Goal: Transaction & Acquisition: Purchase product/service

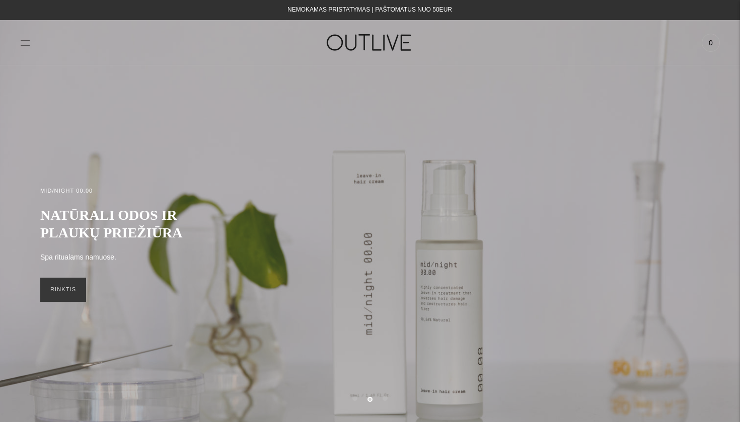
click at [26, 43] on icon at bounding box center [25, 42] width 9 height 5
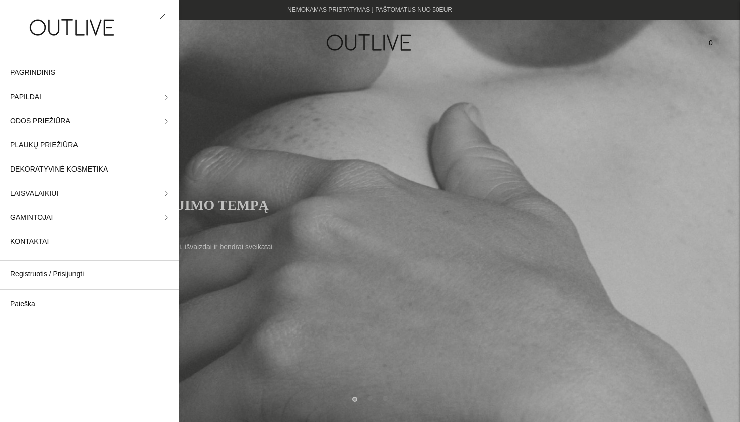
click at [161, 13] on icon at bounding box center [163, 16] width 6 height 6
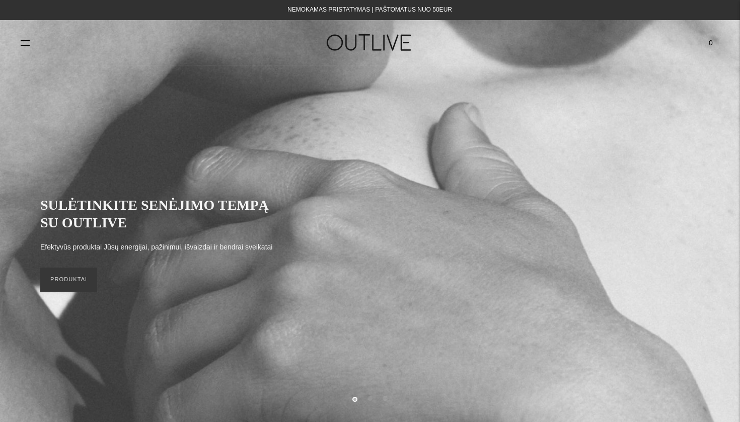
click at [564, 48] on div "Paieška Išvalyti Prisijungti 0" at bounding box center [603, 42] width 233 height 35
click at [363, 37] on img at bounding box center [370, 42] width 126 height 35
click at [258, 44] on h1 at bounding box center [369, 42] width 233 height 35
click at [88, 275] on link "PRODUKTAI" at bounding box center [68, 280] width 57 height 24
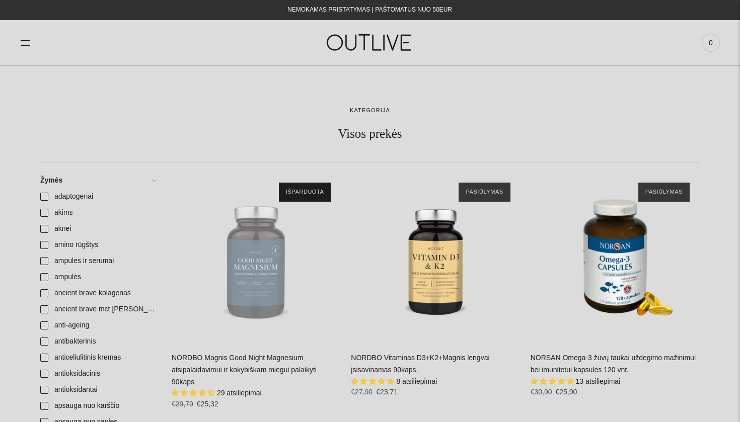
scroll to position [44, 0]
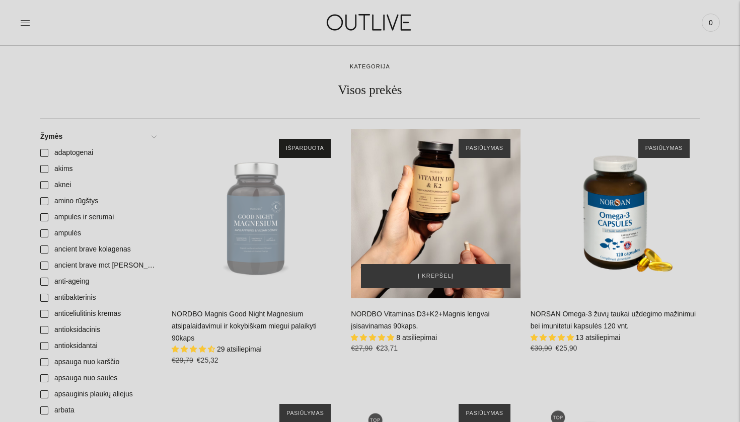
click at [439, 203] on div "NORDBO Vitaminas D3+K2+Magnis lengvai įsisavinamas 90kaps.\a" at bounding box center [435, 213] width 169 height 169
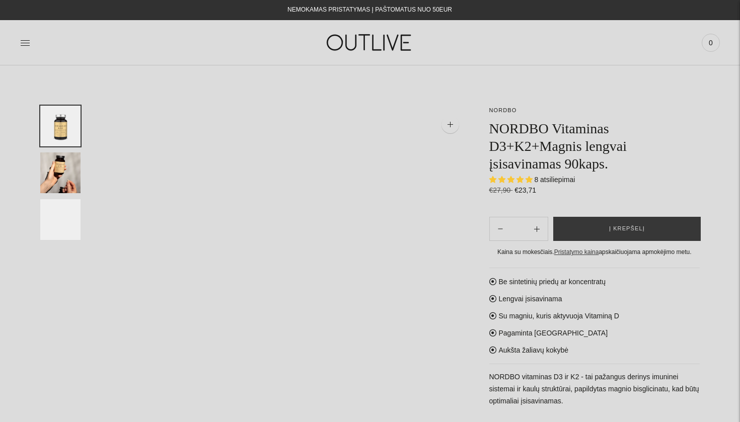
select select "**********"
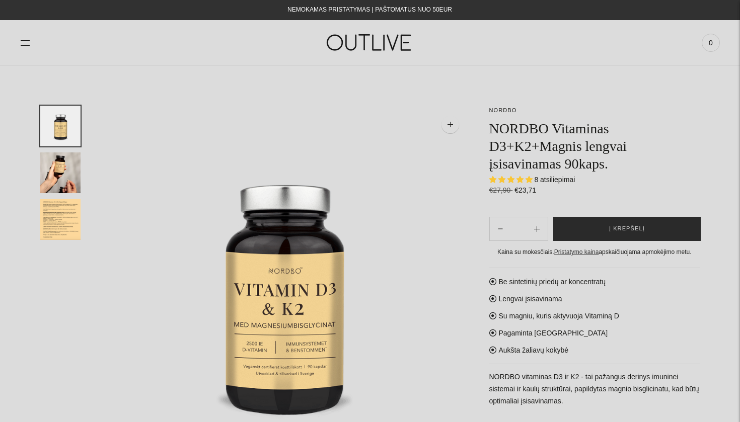
click at [622, 229] on span "Į krepšelį" at bounding box center [627, 229] width 36 height 10
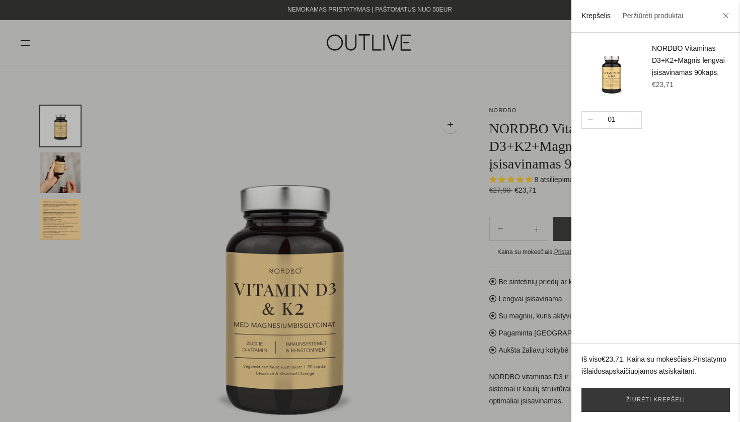
click at [522, 81] on div at bounding box center [370, 211] width 740 height 422
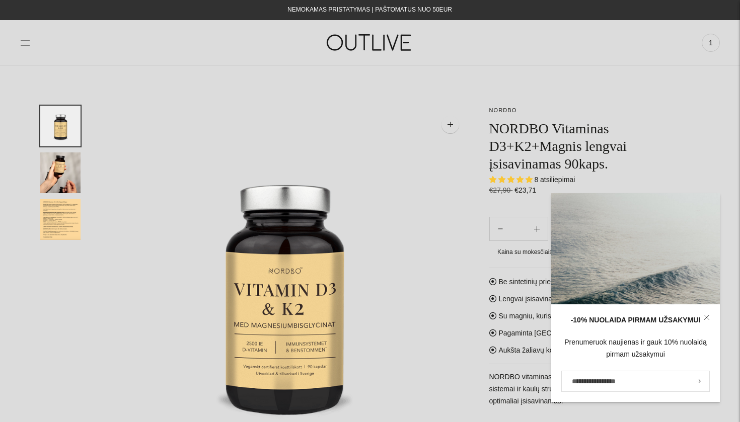
click at [23, 40] on icon at bounding box center [25, 42] width 9 height 5
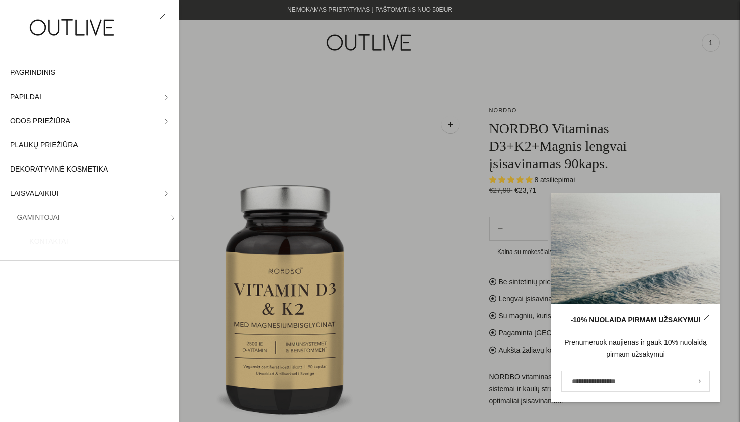
click at [215, 69] on div at bounding box center [370, 211] width 740 height 422
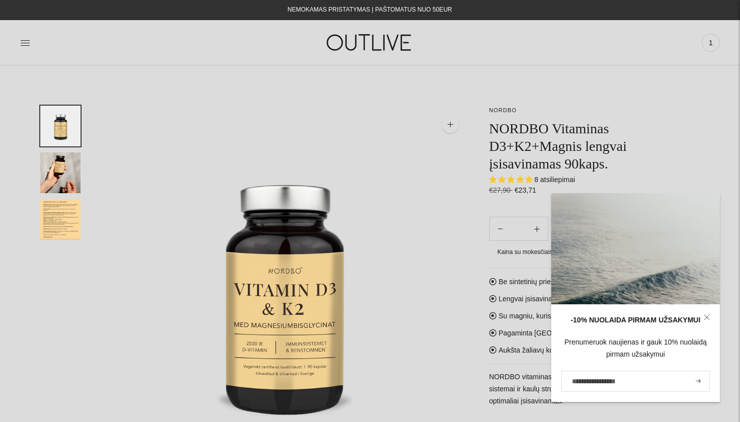
click at [367, 52] on img at bounding box center [370, 42] width 126 height 35
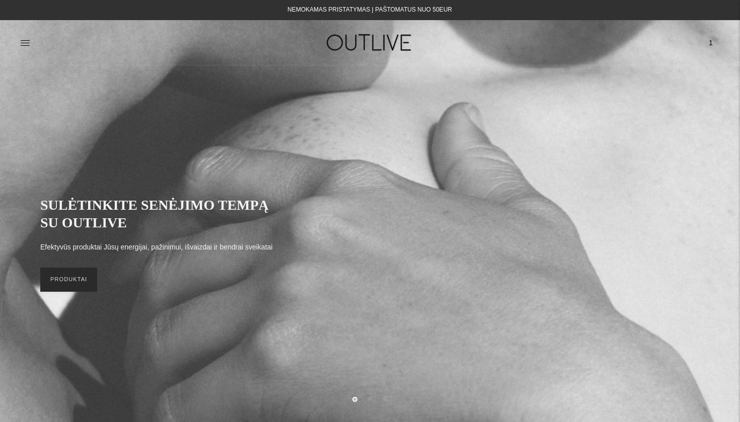
click at [58, 283] on link "PRODUKTAI" at bounding box center [68, 280] width 57 height 24
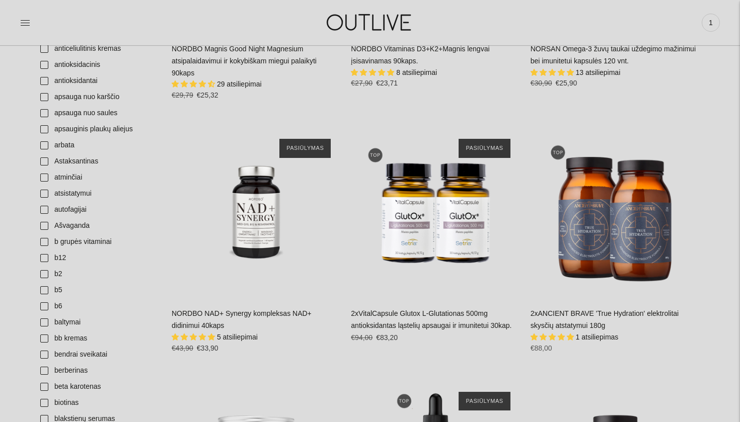
scroll to position [773, 0]
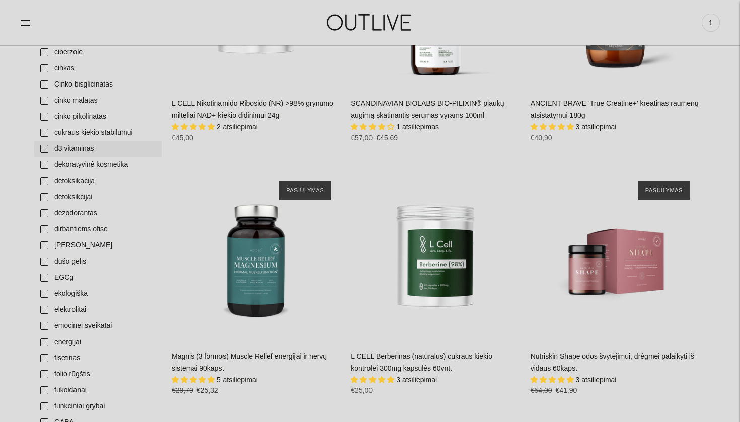
click at [42, 147] on link "d3 vitaminas" at bounding box center [97, 149] width 127 height 16
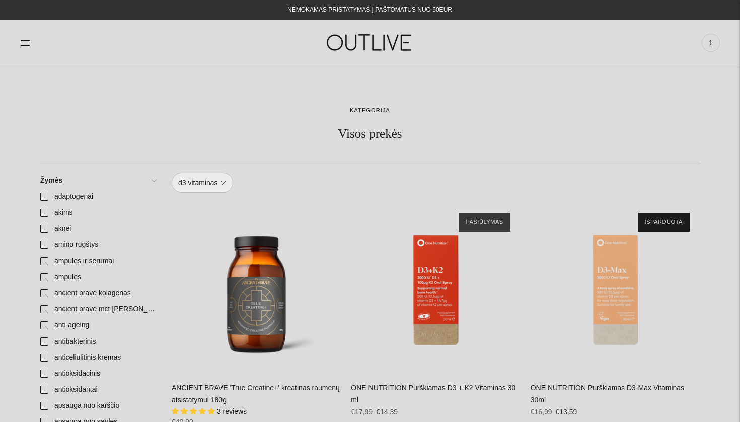
scroll to position [1, 0]
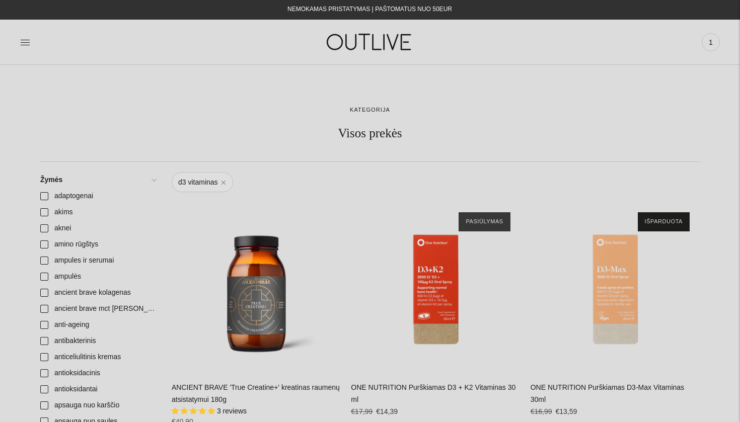
click at [226, 183] on link "d3 vitaminas" at bounding box center [202, 182] width 61 height 20
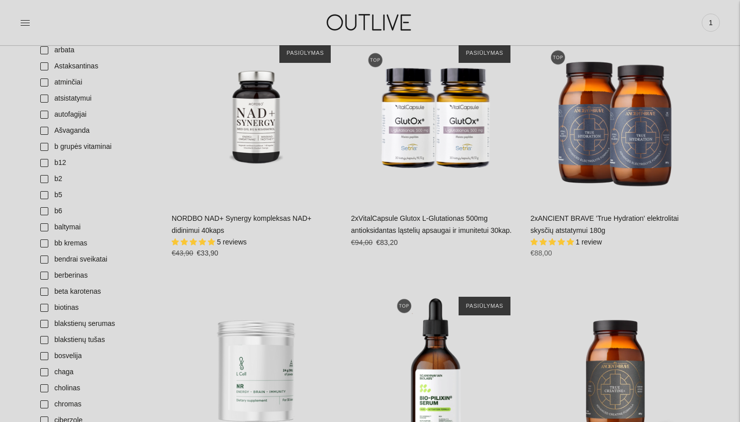
scroll to position [385, 0]
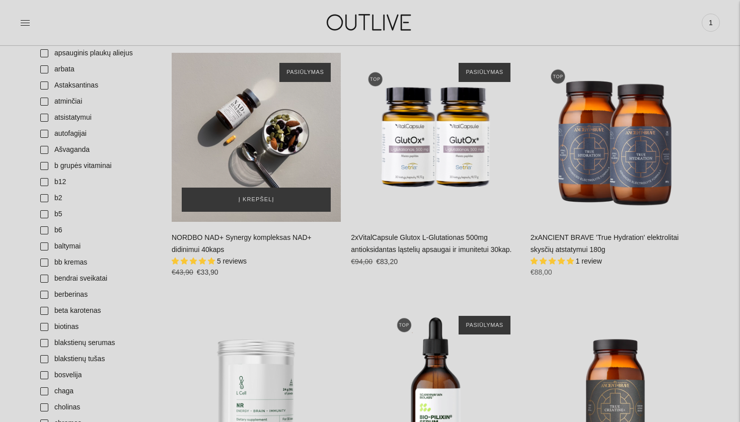
click at [257, 143] on div "NORDBO NAD+ Synergy kompleksas NAD+ didinimui 40kaps\a" at bounding box center [256, 137] width 169 height 169
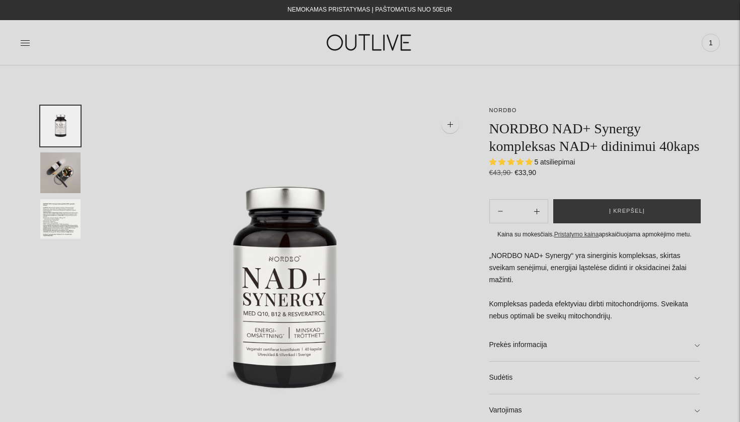
select select "**********"
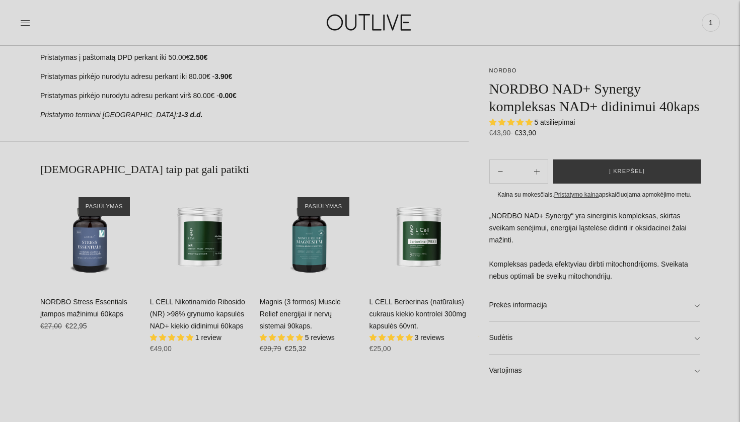
scroll to position [508, 0]
click at [697, 308] on link "Prekės informacija" at bounding box center [594, 306] width 211 height 32
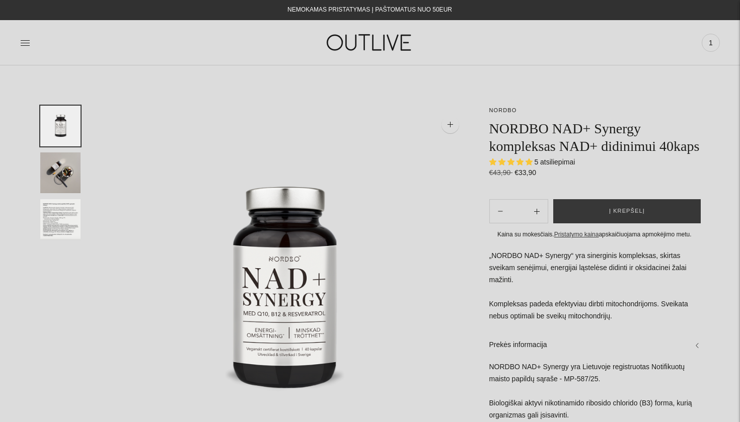
scroll to position [0, 0]
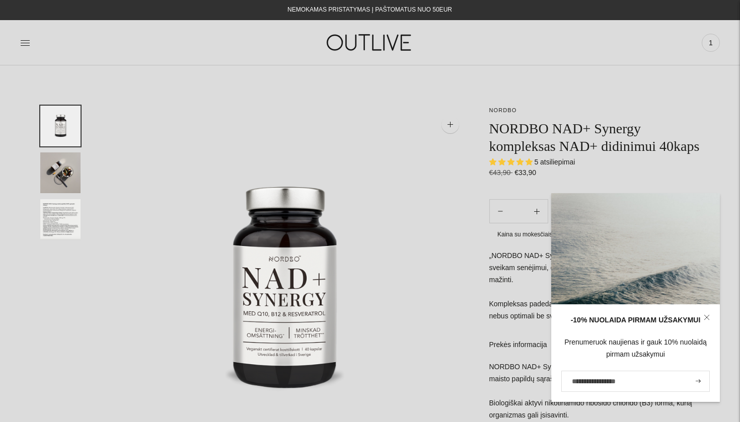
click at [695, 108] on p "NORDBO" at bounding box center [594, 111] width 211 height 10
click at [338, 43] on img at bounding box center [370, 42] width 126 height 35
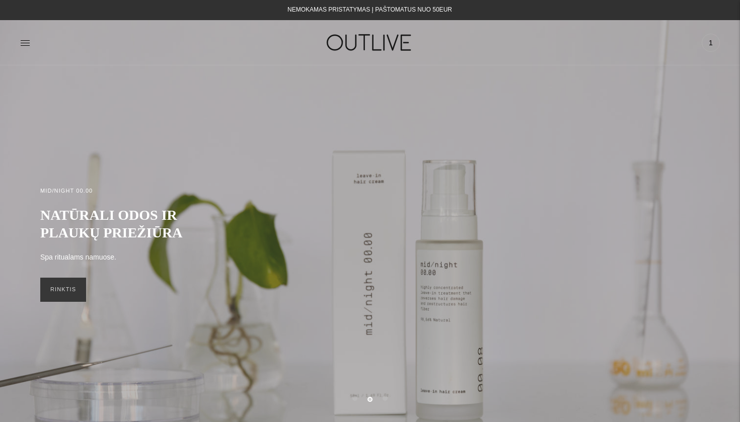
click at [710, 48] on span "1" at bounding box center [711, 43] width 14 height 14
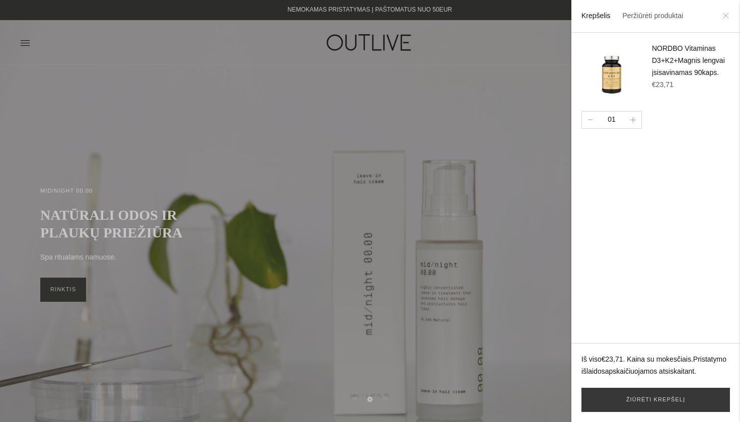
click at [725, 19] on icon at bounding box center [726, 16] width 6 height 6
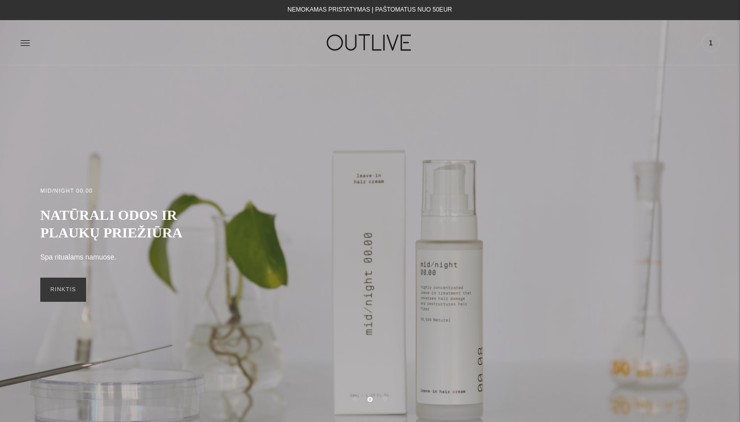
click at [562, 90] on div "MID/NIGHT 00.00 NATŪRALI ODOS IR PLAUKŲ PRIEŽIŪRA Spa ritualams namuose. RINKTIS" at bounding box center [370, 244] width 740 height 357
